Goal: Task Accomplishment & Management: Use online tool/utility

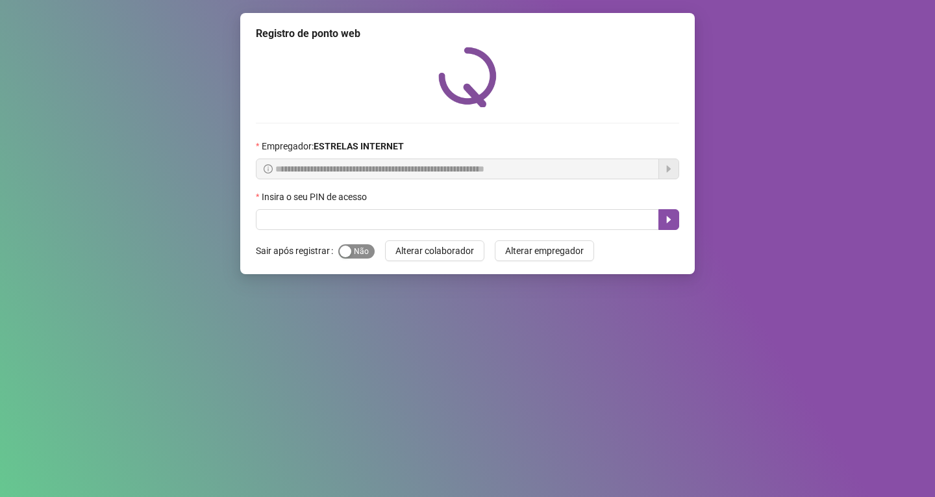
click at [365, 257] on span "Sim Não" at bounding box center [356, 251] width 36 height 14
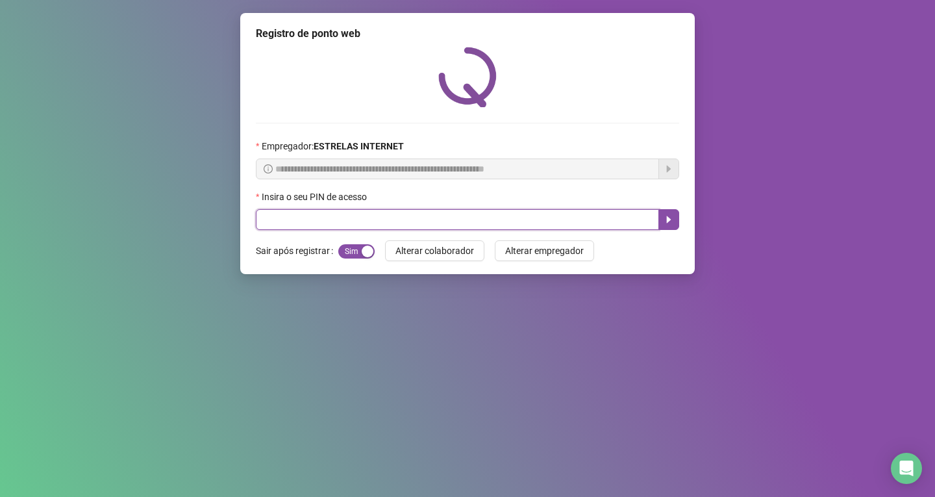
click at [379, 219] on input "text" at bounding box center [457, 219] width 403 height 21
type input "*****"
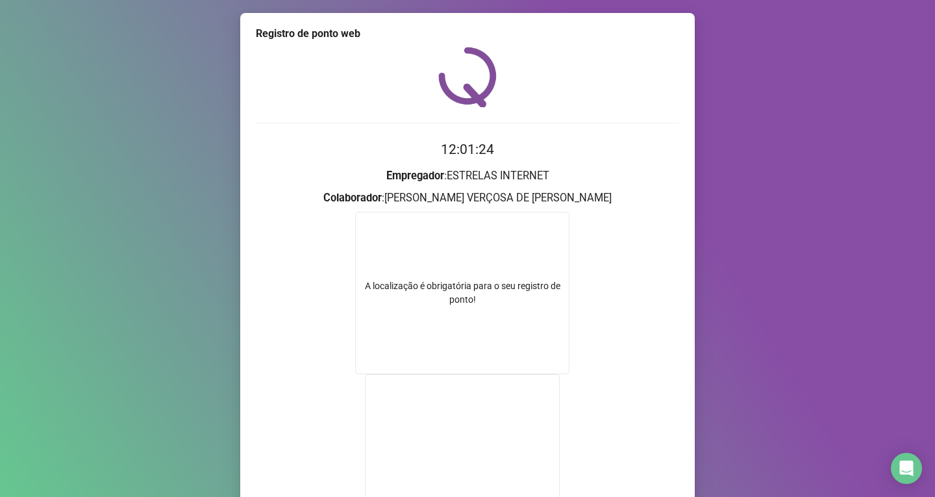
scroll to position [158, 0]
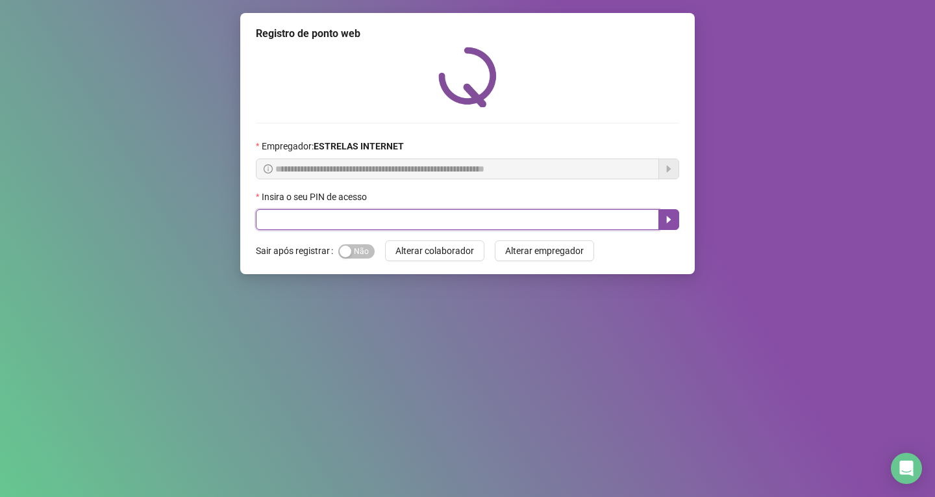
click at [327, 229] on input "text" at bounding box center [457, 219] width 403 height 21
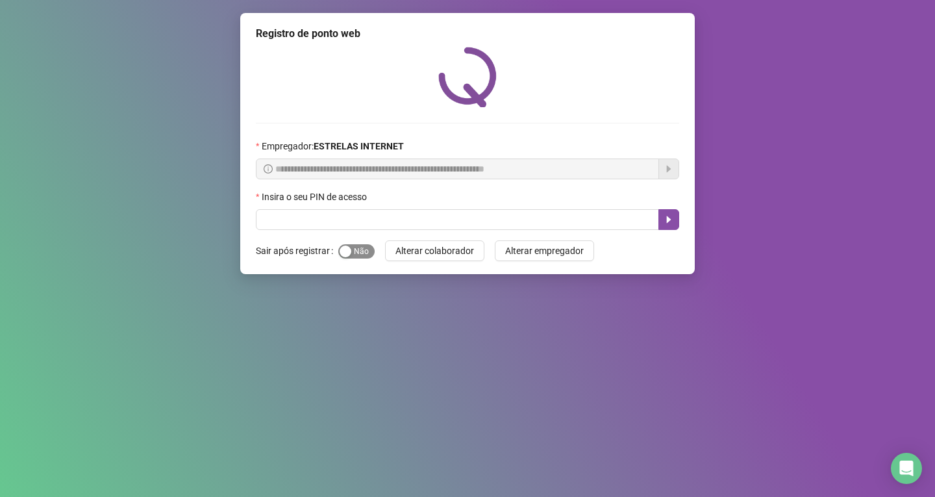
click at [354, 251] on span "Sim Não" at bounding box center [356, 251] width 36 height 14
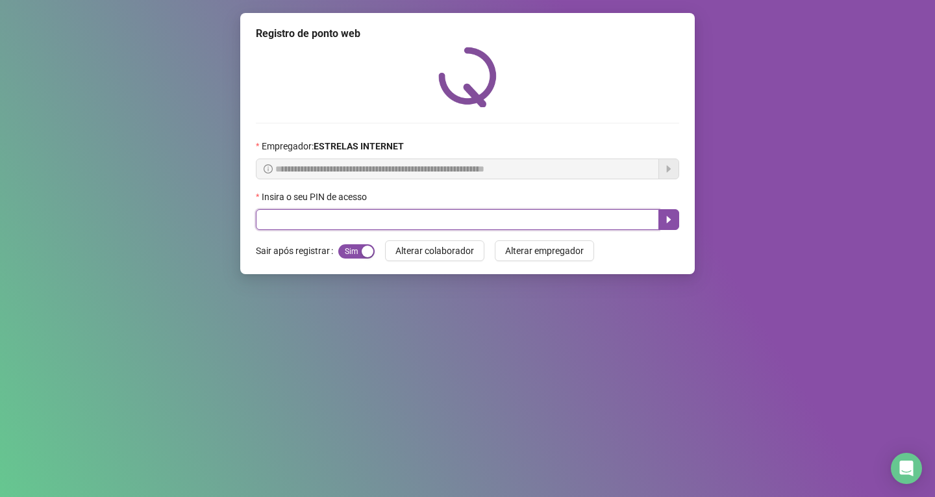
click at [354, 221] on input "text" at bounding box center [457, 219] width 403 height 21
type input "*****"
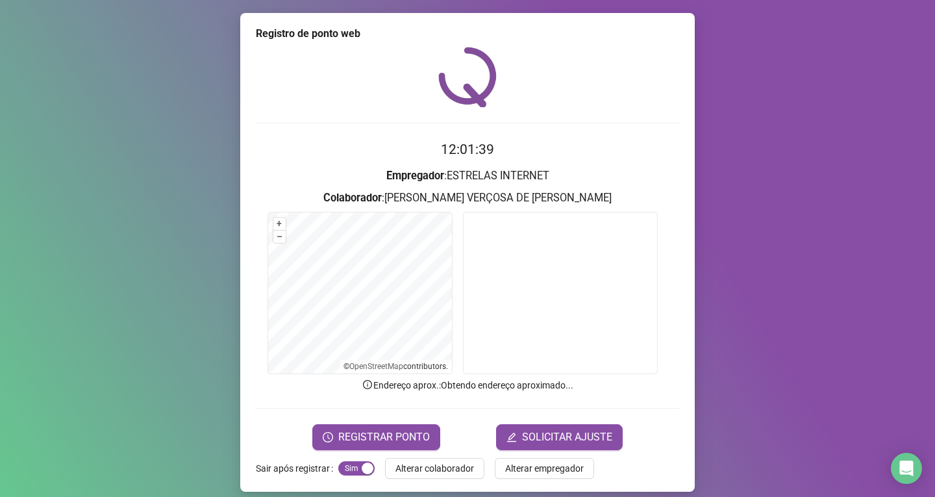
scroll to position [10, 0]
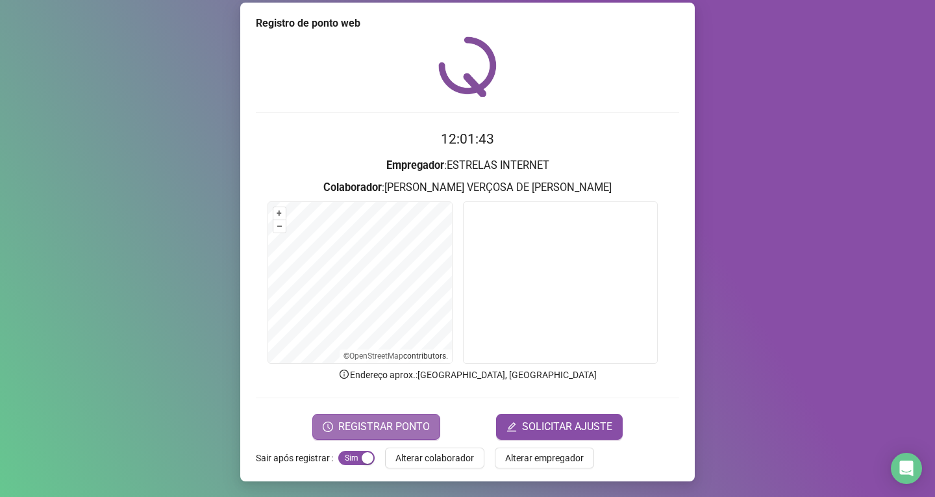
click at [344, 430] on span "REGISTRAR PONTO" at bounding box center [384, 427] width 92 height 16
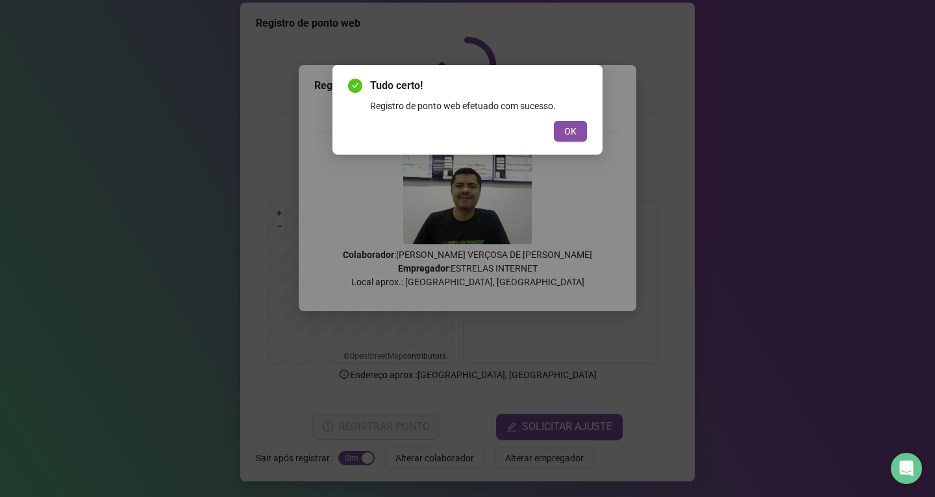
click at [578, 134] on button "OK" at bounding box center [570, 131] width 33 height 21
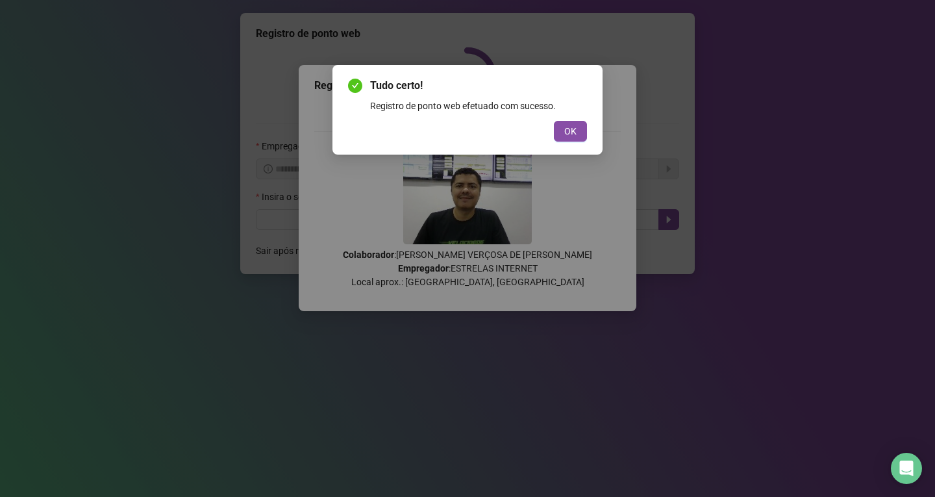
scroll to position [0, 0]
